Goal: Use online tool/utility

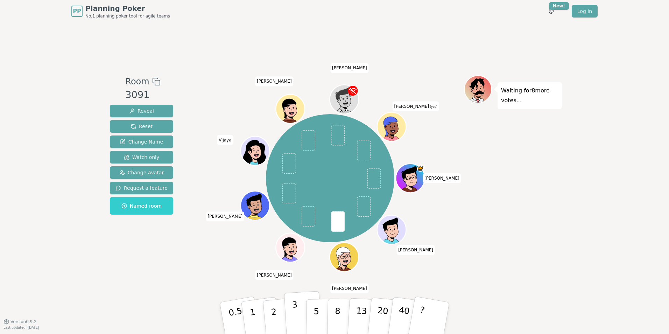
click at [294, 317] on p "3" at bounding box center [296, 319] width 8 height 38
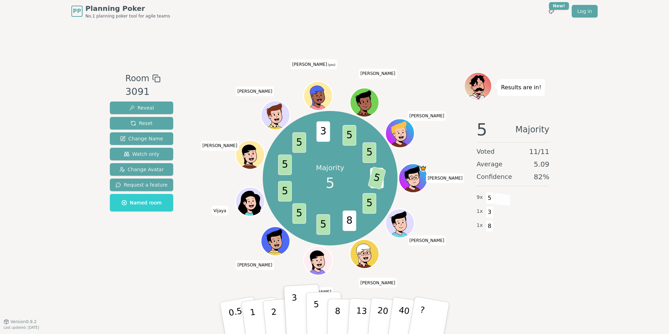
click at [312, 311] on button "5" at bounding box center [324, 318] width 36 height 53
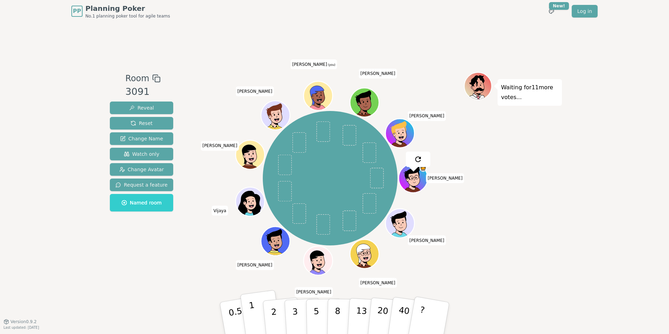
click at [261, 315] on button "1" at bounding box center [261, 318] width 42 height 57
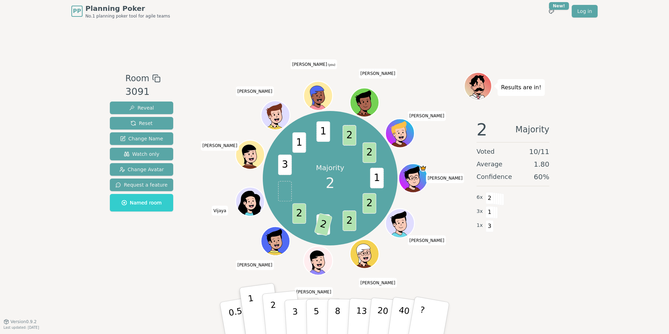
click at [278, 324] on button "2" at bounding box center [282, 319] width 40 height 56
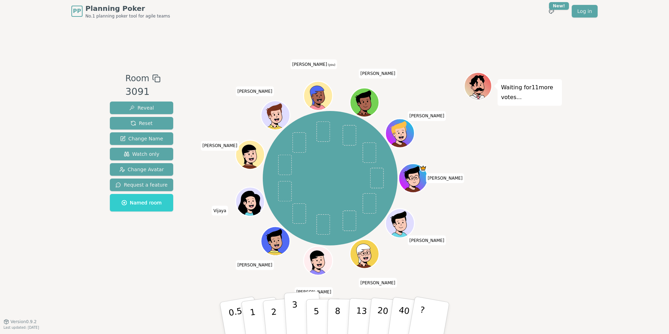
click at [293, 317] on p "3" at bounding box center [296, 319] width 8 height 38
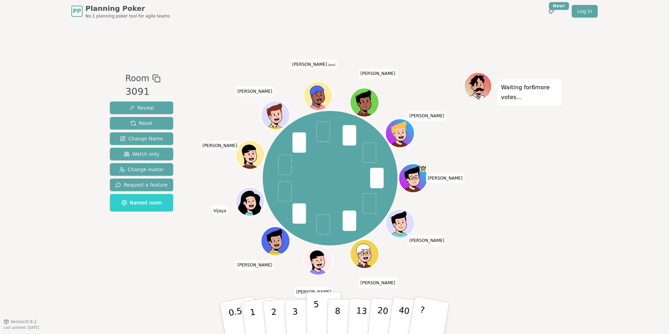
click at [311, 312] on button "5" at bounding box center [324, 318] width 36 height 53
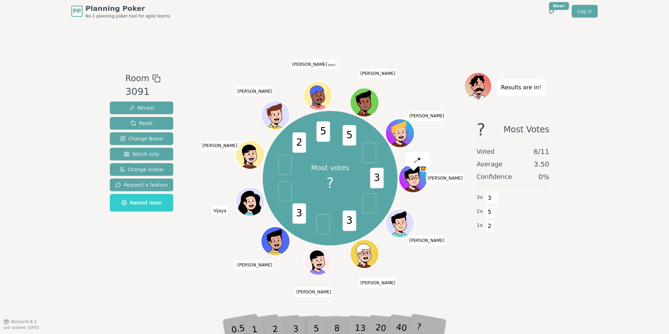
click at [174, 279] on div "Room 3091 Reveal Reset Change Name Watch only Change Avatar Request a feature N…" at bounding box center [334, 171] width 455 height 299
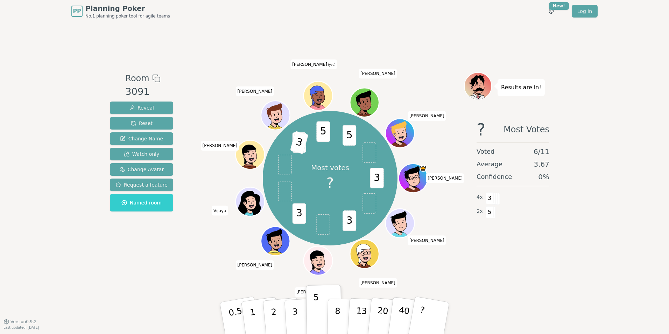
click at [172, 286] on div "Room 3091 Reveal Reset Change Name Watch only Change Avatar Request a feature N…" at bounding box center [334, 171] width 455 height 299
click at [178, 283] on div "Room 3091 Reveal Reset Change Name Watch only Change Avatar Request a feature N…" at bounding box center [334, 171] width 455 height 299
click at [178, 282] on div "Room 3091 Reveal Reset Change Name Watch only Change Avatar Request a feature N…" at bounding box center [334, 171] width 455 height 299
click at [294, 321] on p "3" at bounding box center [296, 319] width 8 height 38
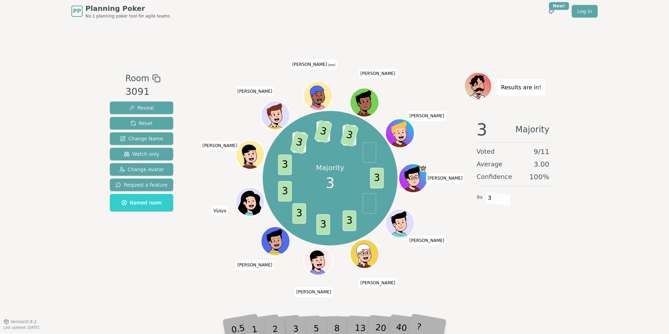
click at [179, 293] on div "Room 3091 Reveal Reset Change Name Watch only Change Avatar Request a feature N…" at bounding box center [334, 171] width 455 height 299
click at [179, 292] on div "Room 3091 Reveal Reset Change Name Watch only Change Avatar Request a feature N…" at bounding box center [334, 171] width 455 height 299
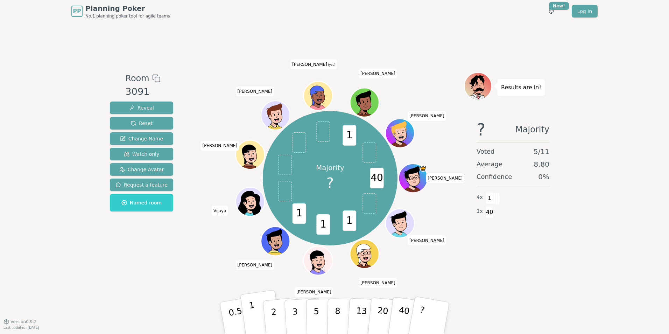
click at [258, 315] on button "1" at bounding box center [261, 318] width 42 height 57
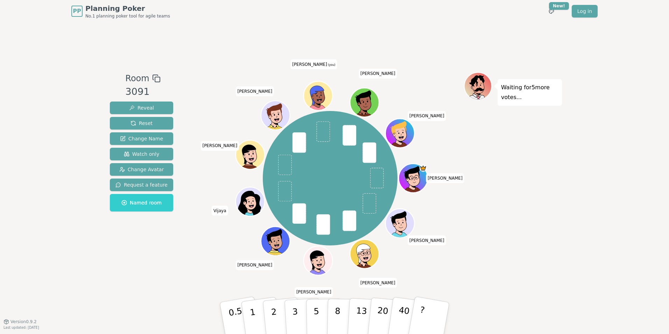
drag, startPoint x: 337, startPoint y: 315, endPoint x: 388, endPoint y: 289, distance: 57.5
click at [337, 315] on p "8" at bounding box center [338, 325] width 6 height 38
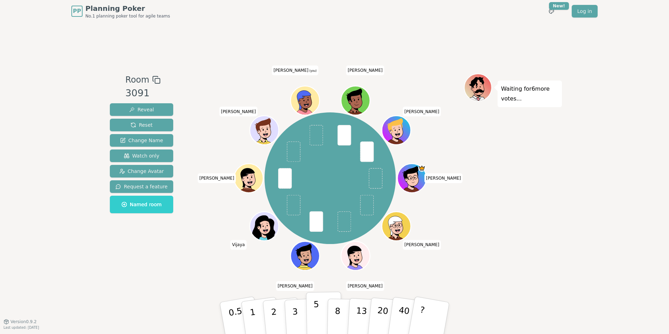
click at [314, 321] on p "5" at bounding box center [317, 318] width 6 height 38
